Goal: Transaction & Acquisition: Purchase product/service

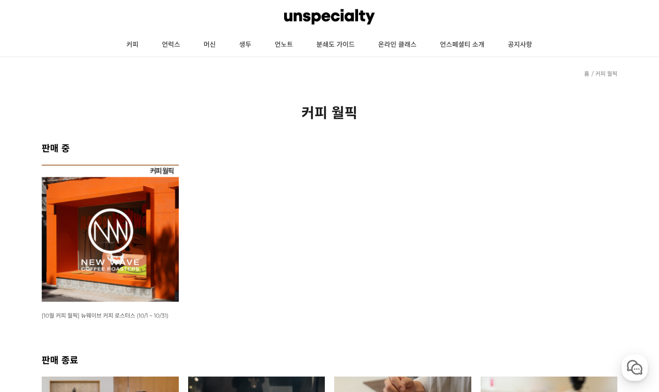
scroll to position [84, 0]
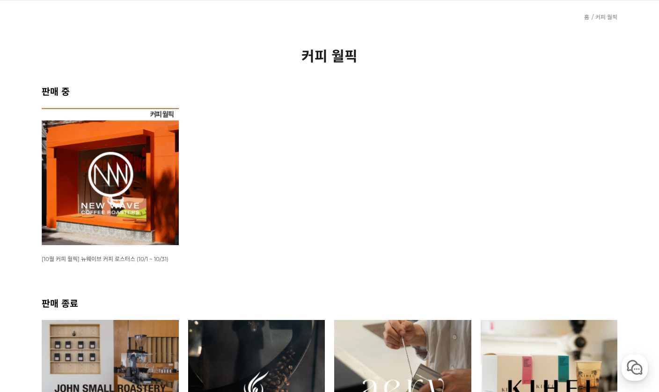
click at [93, 170] on img at bounding box center [110, 176] width 137 height 137
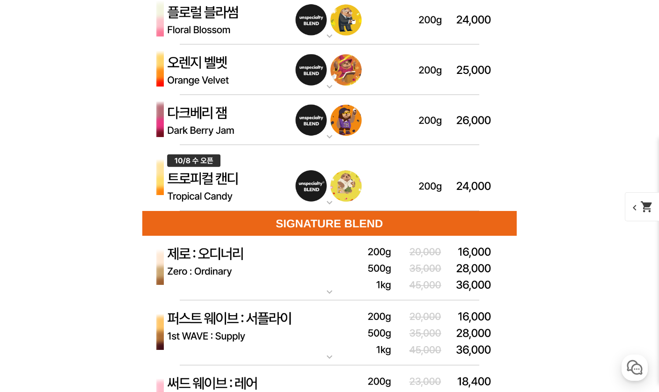
scroll to position [2385, 0]
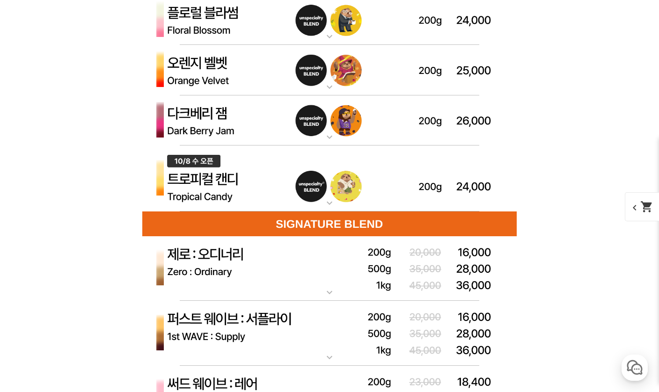
click at [193, 125] on img at bounding box center [329, 121] width 375 height 51
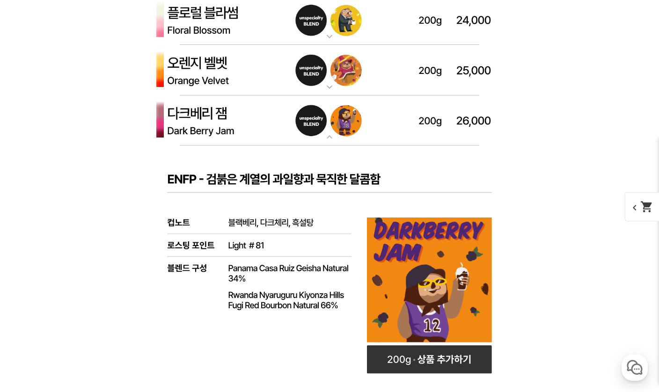
click at [185, 126] on img at bounding box center [329, 121] width 375 height 51
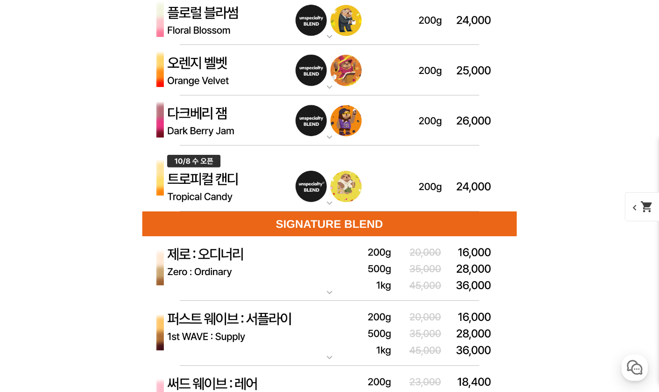
click at [188, 185] on img at bounding box center [329, 179] width 375 height 67
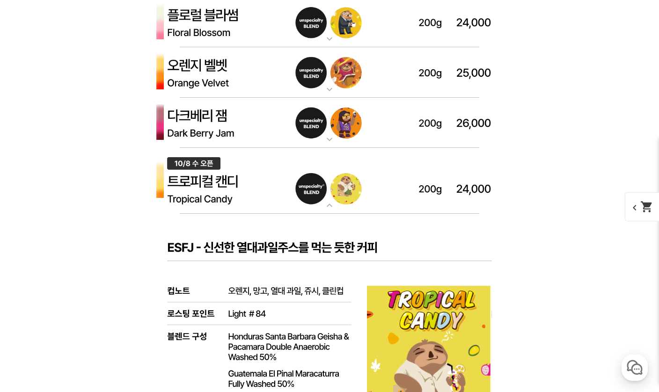
scroll to position [2383, 0]
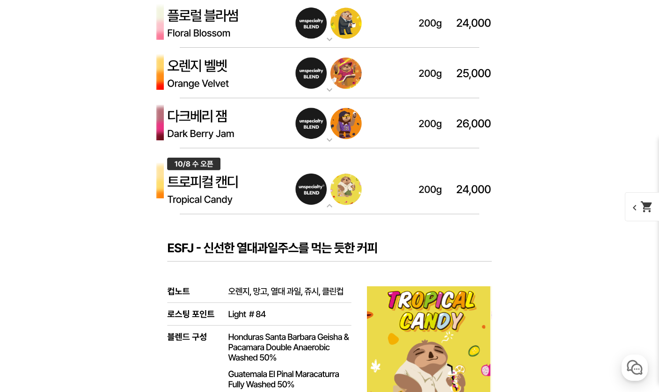
click at [194, 127] on img at bounding box center [329, 123] width 375 height 51
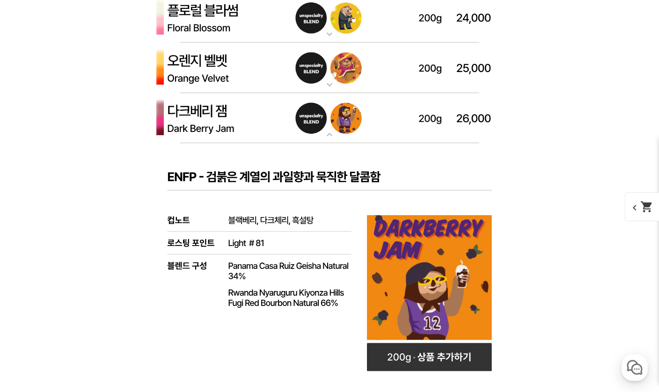
scroll to position [2374, 0]
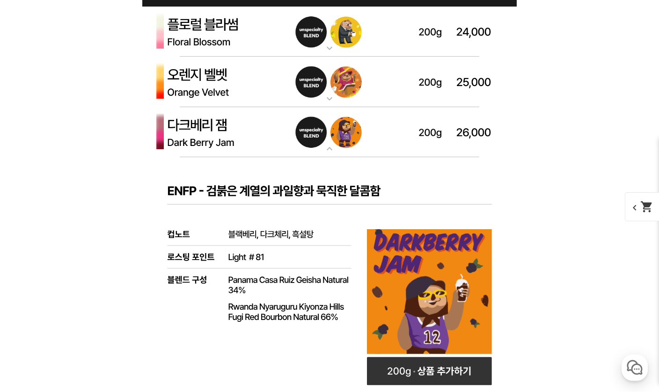
click at [170, 139] on img at bounding box center [329, 132] width 375 height 51
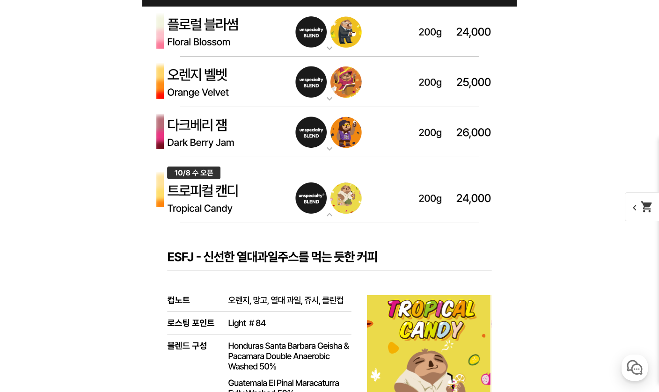
click at [187, 81] on img at bounding box center [329, 82] width 375 height 51
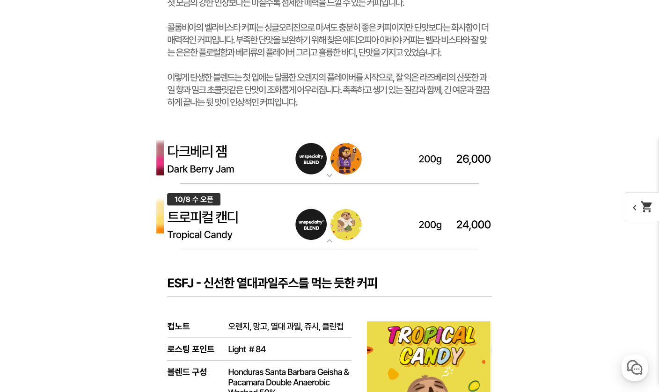
scroll to position [2827, 0]
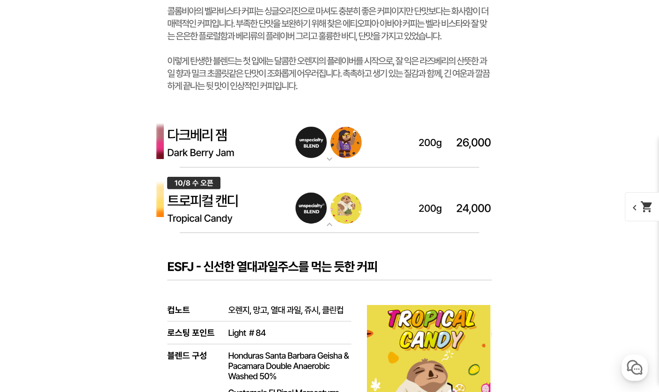
click at [185, 201] on img at bounding box center [329, 201] width 375 height 67
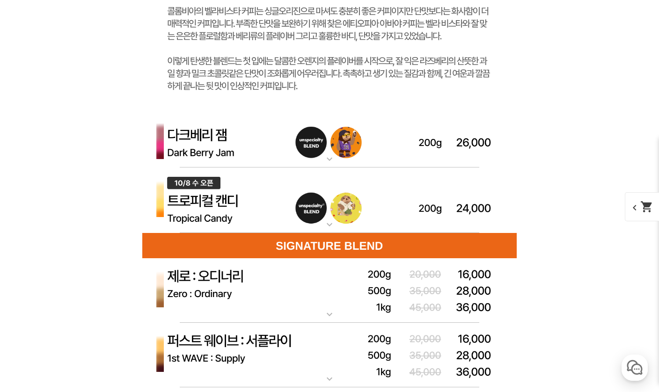
click at [202, 217] on img at bounding box center [329, 201] width 375 height 67
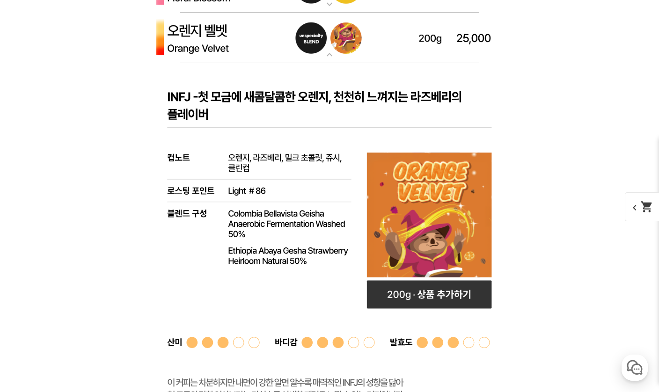
scroll to position [2407, 0]
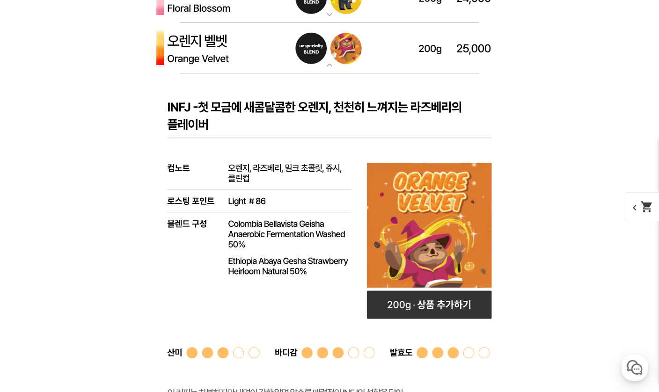
click at [191, 59] on img at bounding box center [329, 48] width 375 height 51
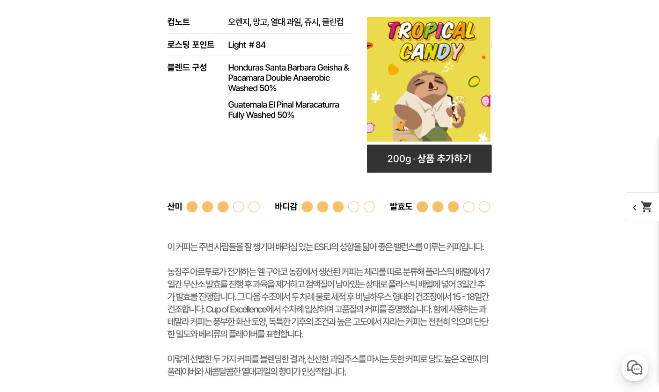
scroll to position [2551, 0]
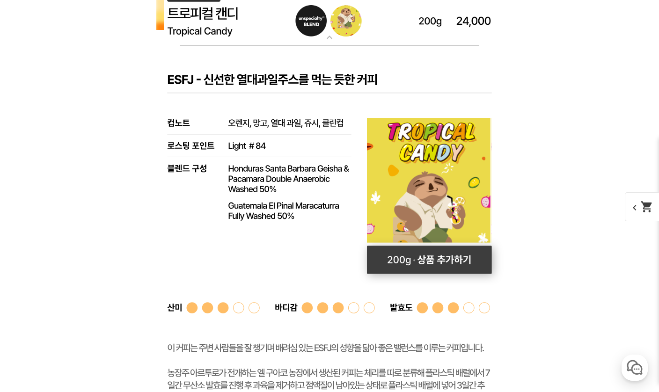
click at [476, 261] on rect at bounding box center [429, 260] width 125 height 28
select select "[10.8 오픈] 트로피컬 캔디 (언스페셜티 블렌드)"
select select "200g"
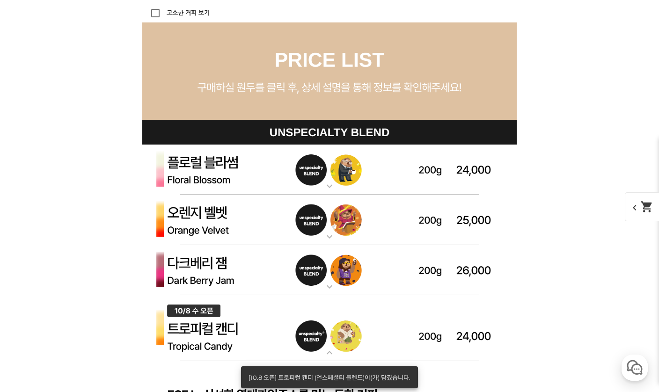
scroll to position [2246, 0]
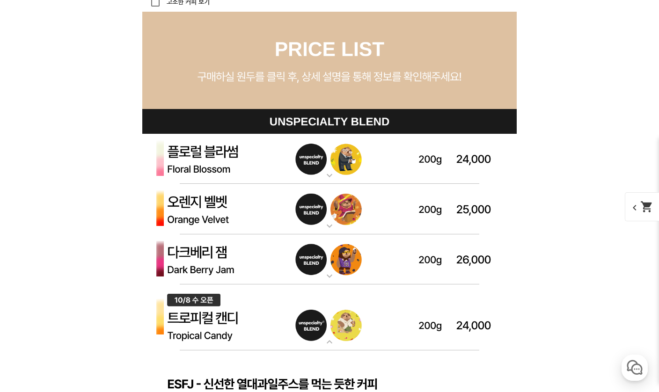
click at [171, 156] on img at bounding box center [329, 159] width 375 height 51
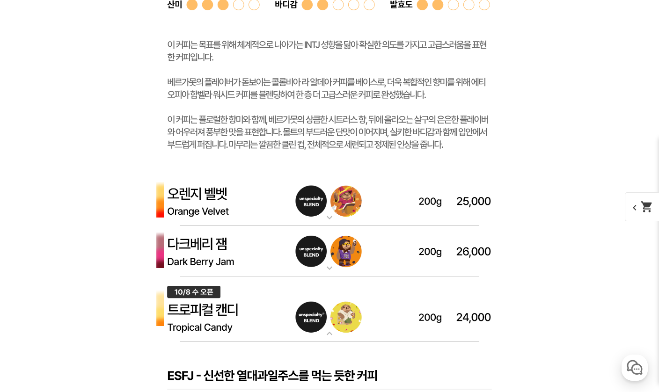
scroll to position [2749, 0]
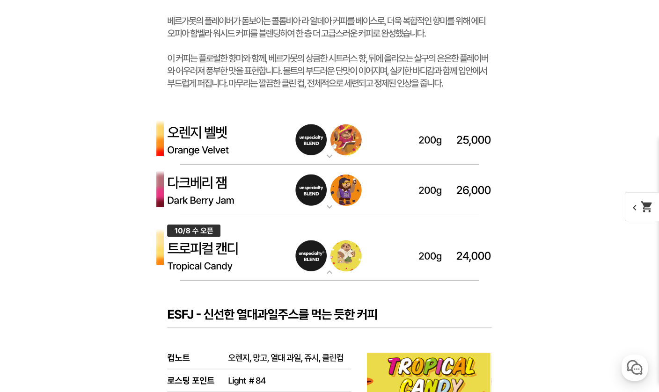
click at [185, 136] on img at bounding box center [329, 140] width 375 height 51
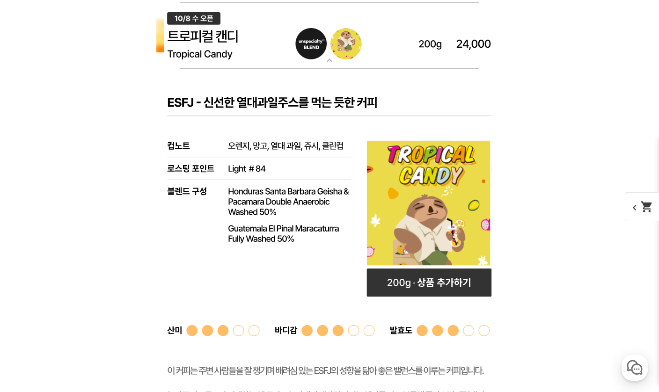
scroll to position [3373, 0]
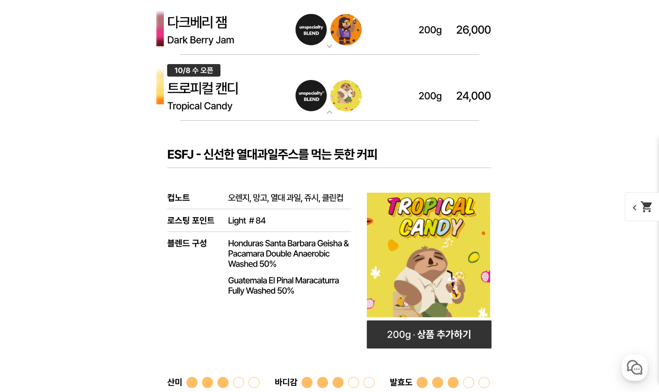
click at [191, 46] on img at bounding box center [329, 29] width 375 height 51
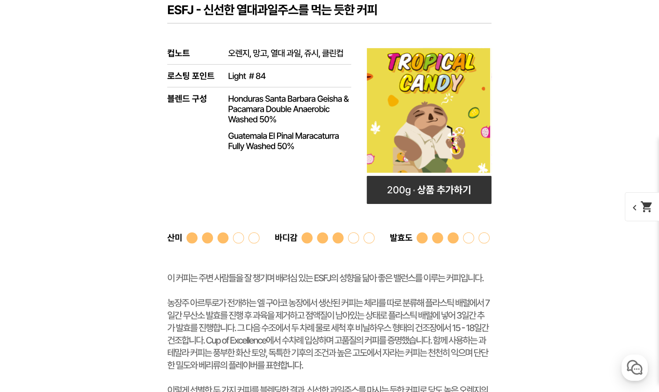
scroll to position [3953, 0]
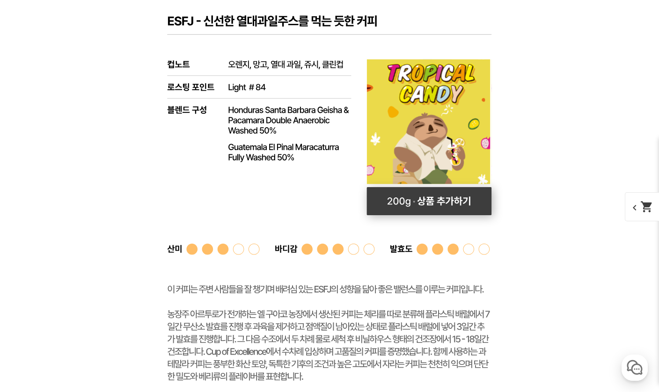
click at [466, 206] on rect at bounding box center [429, 201] width 125 height 28
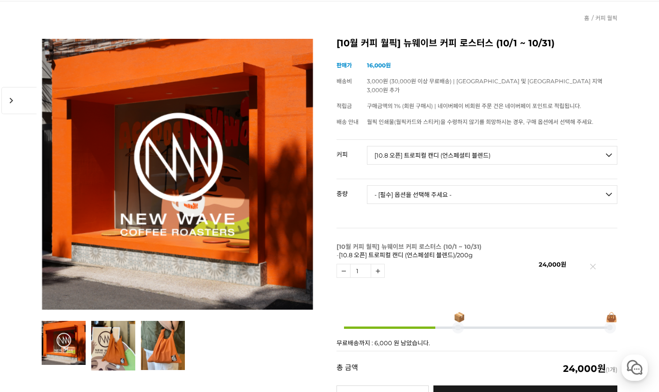
scroll to position [0, 0]
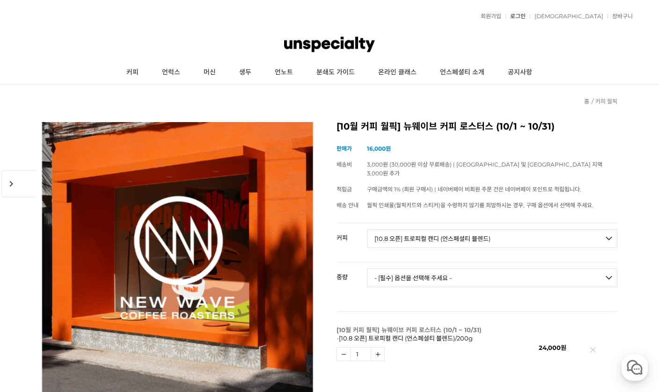
click at [526, 14] on link "로그인" at bounding box center [516, 17] width 20 height 6
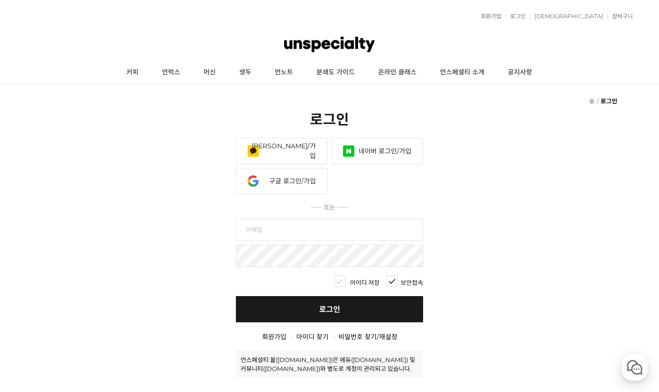
click at [261, 240] on input "text" at bounding box center [329, 230] width 187 height 22
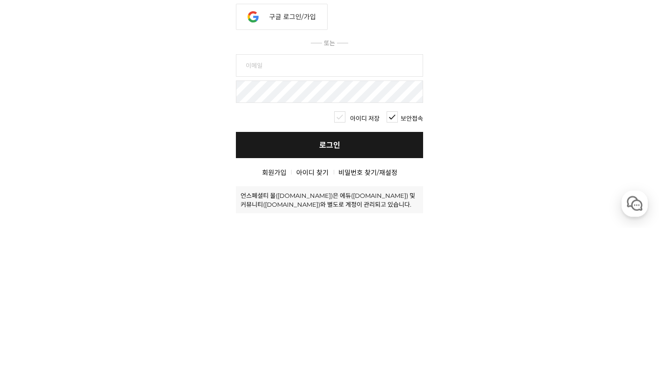
click at [515, 138] on fieldset "회원 로그인 카카오 로그인/가입 네이버 로그인/가입 페이스북 로그인/가입 라인 로그인/가입 구글 로그인/가입 애플 로그인/가입 야후 재팬 로그…" at bounding box center [329, 258] width 659 height 240
click at [520, 138] on fieldset "회원 로그인 카카오 로그인/가입 네이버 로그인/가입 페이스북 로그인/가입 라인 로그인/가입 구글 로그인/가입 애플 로그인/가입 야후 재팬 로그…" at bounding box center [329, 258] width 659 height 240
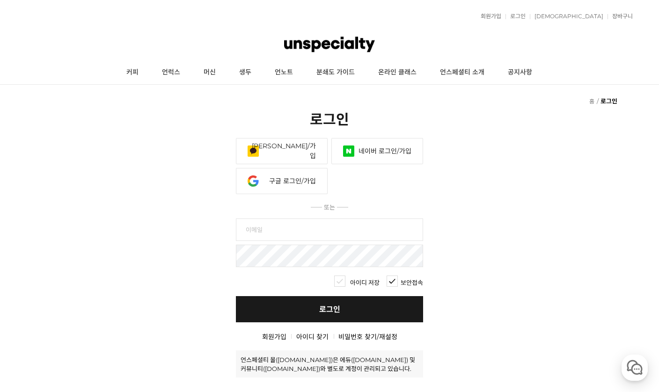
click at [404, 151] on link "네이버 로그인/가입" at bounding box center [378, 151] width 92 height 26
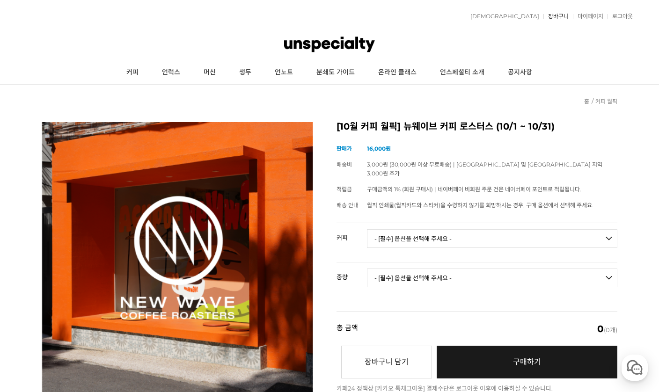
click at [550, 19] on link "장바구니" at bounding box center [556, 17] width 25 height 6
click at [531, 230] on select "- [필수] 옵션을 선택해 주세요 - ------------------- 언스페셜티 분쇄도 가이드 종이 받기 (주문 1건당 최대 1개 제공) …" at bounding box center [492, 239] width 251 height 19
select select "[10.8 오픈] 트로피컬 캔디 (언스페셜티 블렌드)"
click at [523, 269] on select "- [필수] 옵션을 선택해 주세요 - ------------------- 200g" at bounding box center [492, 278] width 251 height 19
select select "200g"
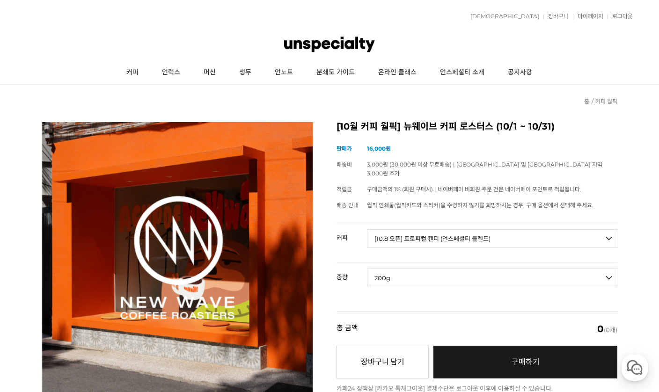
select select "*"
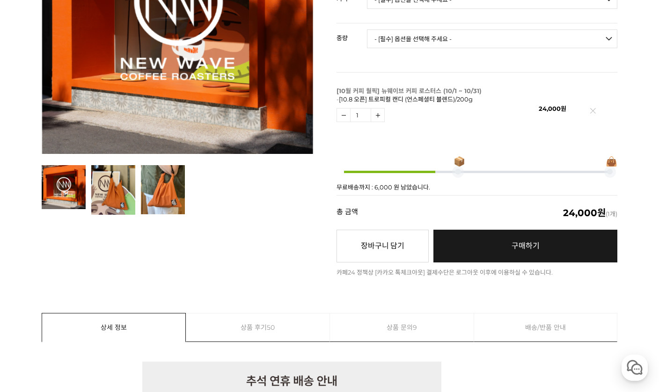
scroll to position [261, 0]
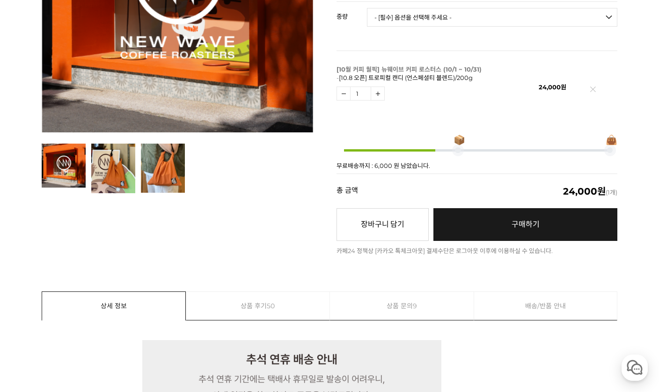
click at [104, 177] on div at bounding box center [178, 27] width 272 height 332
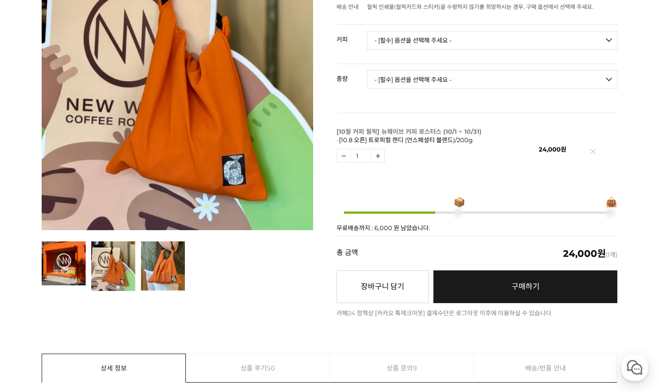
scroll to position [197, 0]
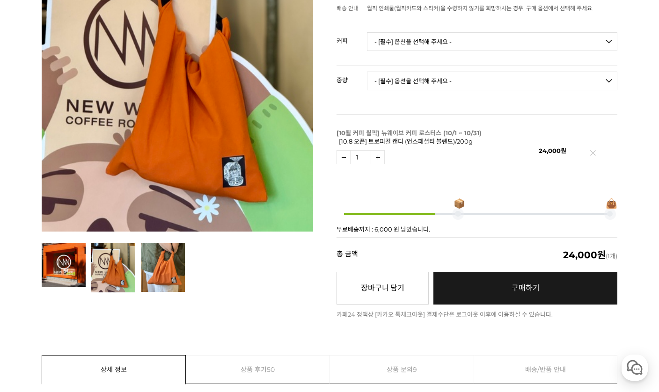
click at [507, 275] on link "구매하기 예약주문 REGULAR DELIVERY" at bounding box center [526, 288] width 184 height 33
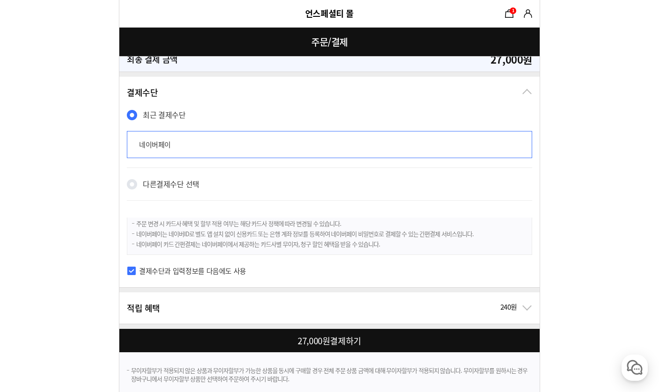
scroll to position [563, 0]
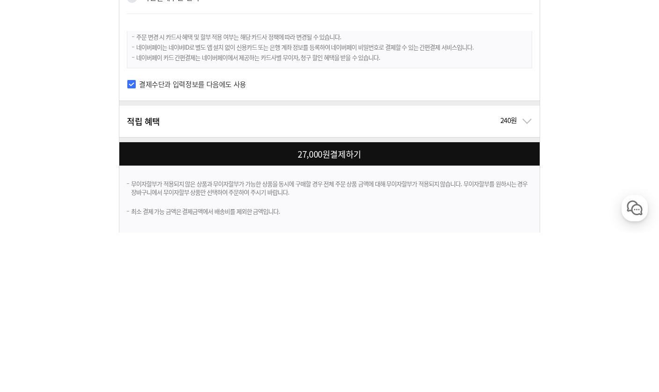
click at [512, 302] on div at bounding box center [331, 313] width 424 height 23
checkbox input "true"
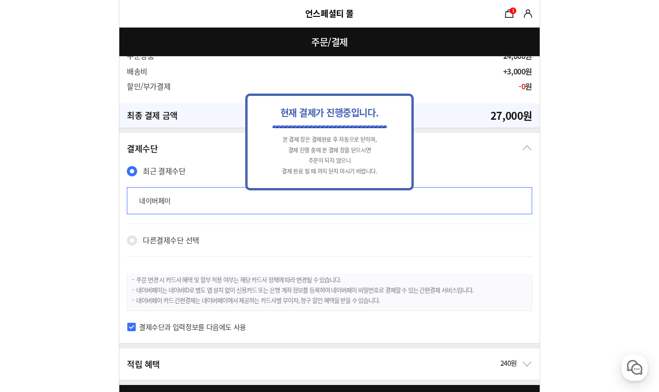
scroll to position [0, 0]
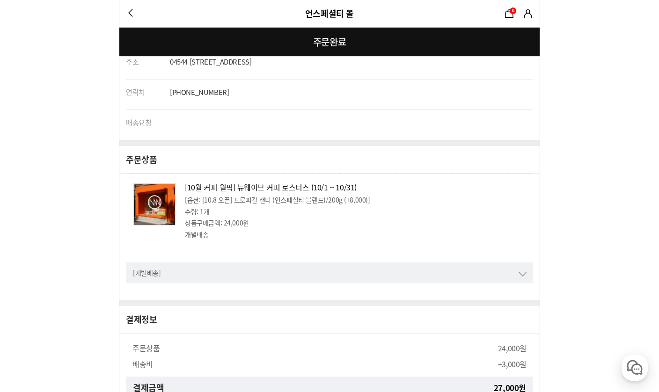
scroll to position [296, 0]
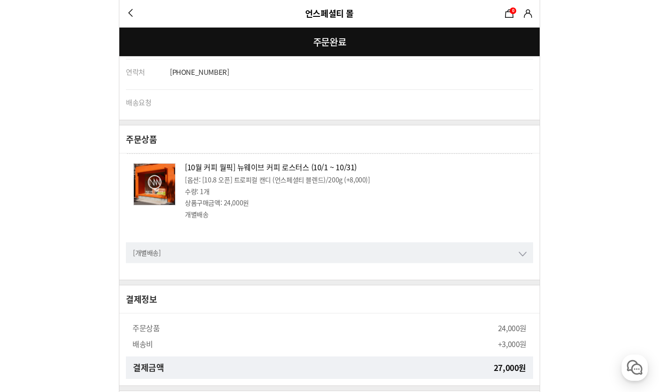
click at [147, 184] on img at bounding box center [154, 185] width 41 height 42
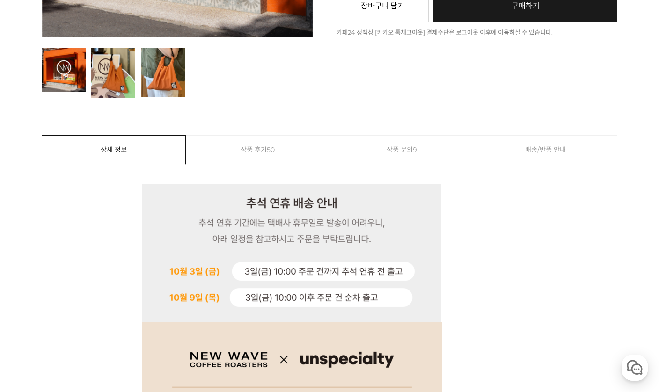
scroll to position [360, 0]
